Goal: Information Seeking & Learning: Learn about a topic

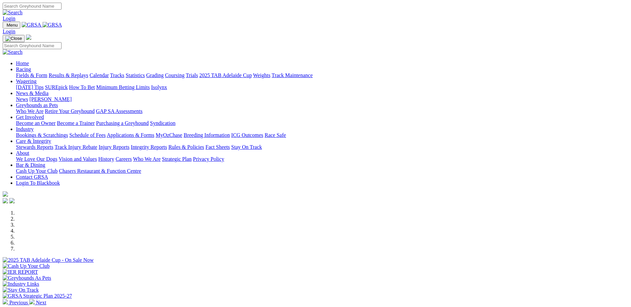
scroll to position [200, 0]
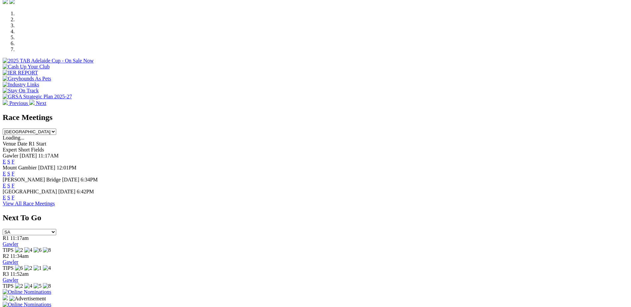
click at [15, 183] on link "F" at bounding box center [13, 186] width 3 height 6
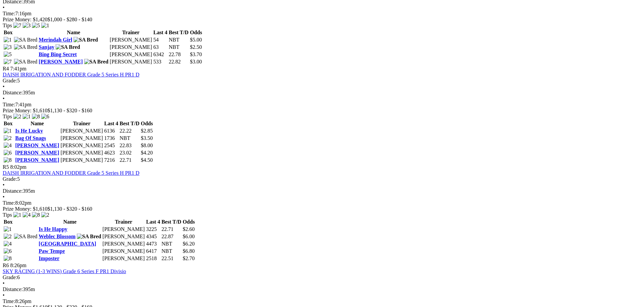
scroll to position [599, 0]
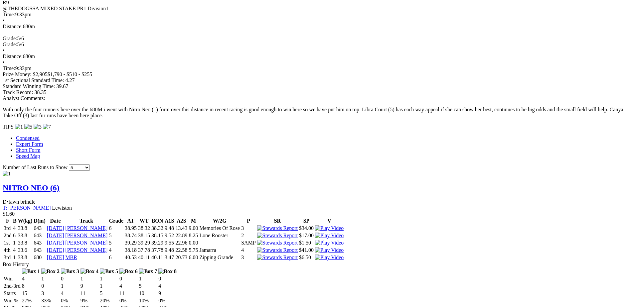
scroll to position [432, 0]
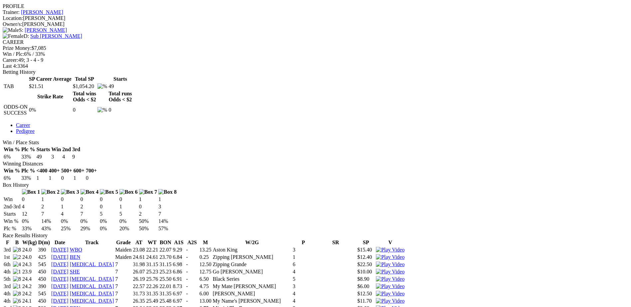
scroll to position [233, 0]
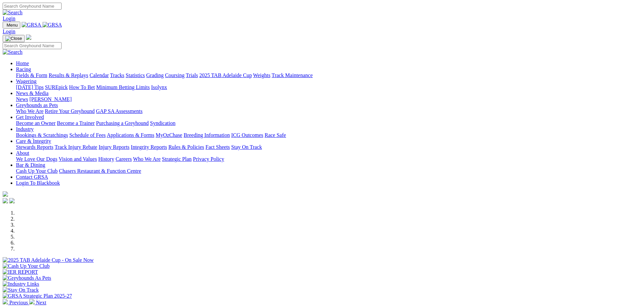
scroll to position [200, 0]
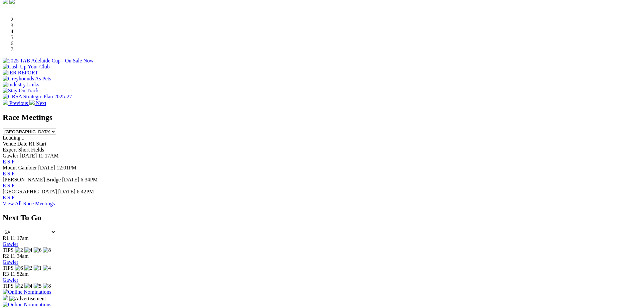
click at [15, 195] on link "F" at bounding box center [13, 198] width 3 height 6
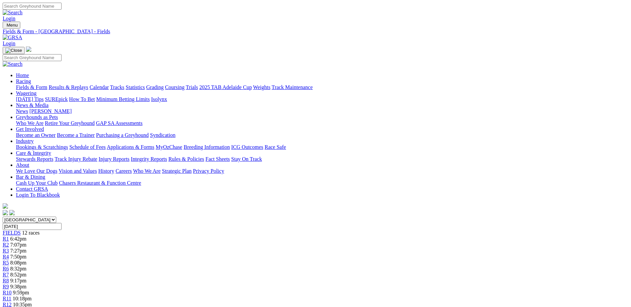
scroll to position [33, 0]
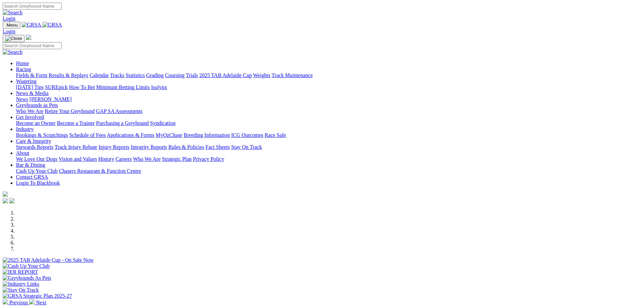
scroll to position [233, 0]
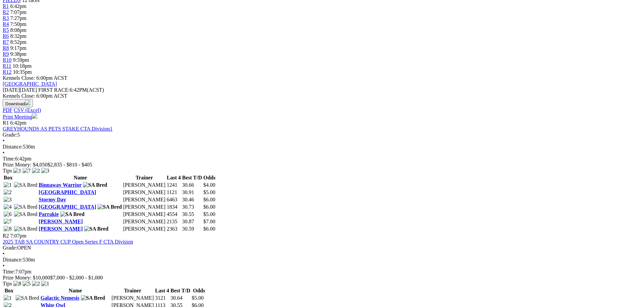
scroll to position [266, 0]
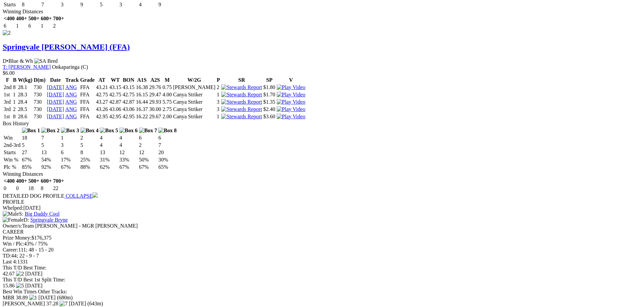
scroll to position [1064, 0]
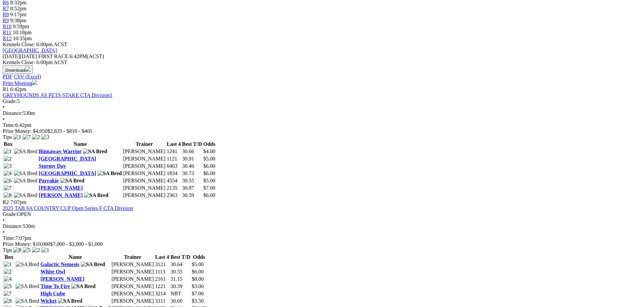
scroll to position [266, 0]
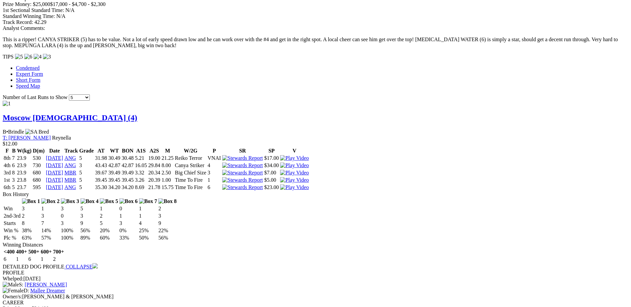
scroll to position [632, 0]
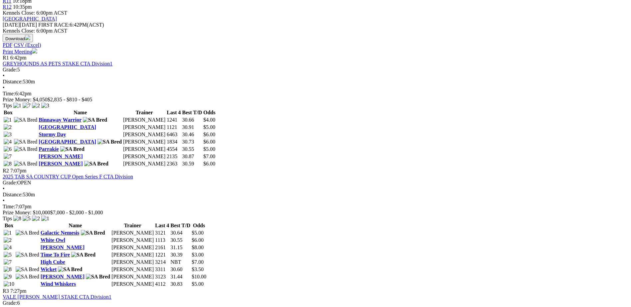
scroll to position [299, 0]
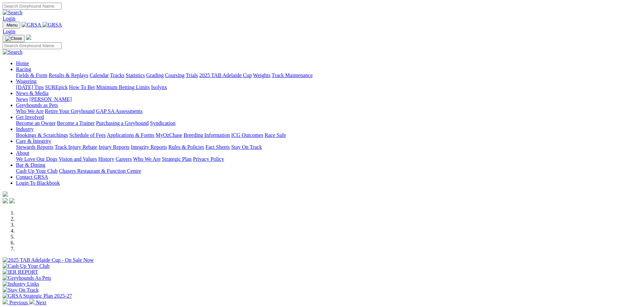
scroll to position [233, 0]
